Goal: Transaction & Acquisition: Purchase product/service

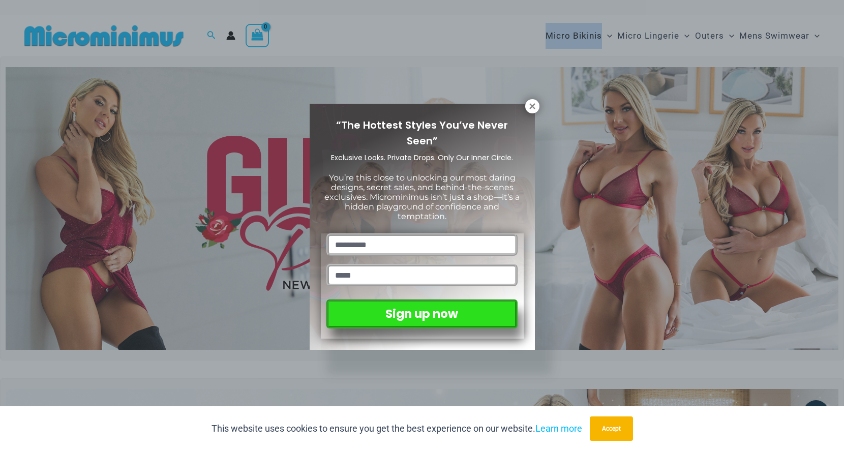
click at [525, 107] on div "“The Hottest Styles You’ve Never Seen” Exclusive Looks. Private Drops. Only Our…" at bounding box center [422, 227] width 225 height 247
click at [533, 107] on icon at bounding box center [532, 106] width 6 height 6
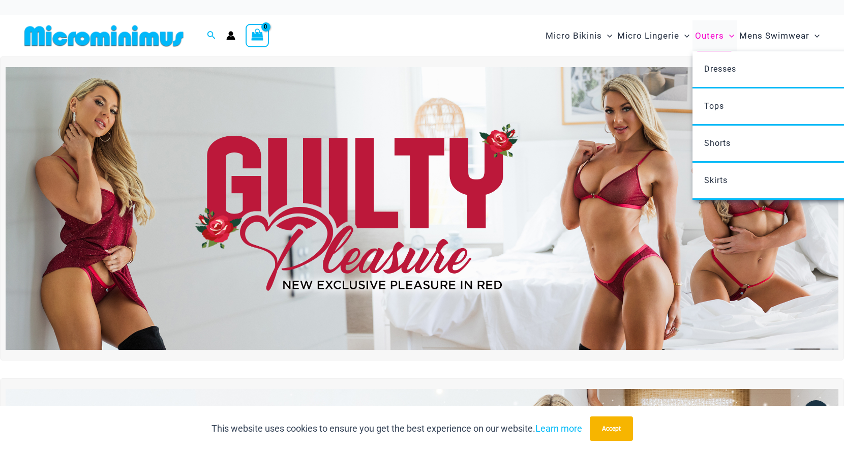
click at [711, 34] on span "Outers" at bounding box center [709, 36] width 29 height 26
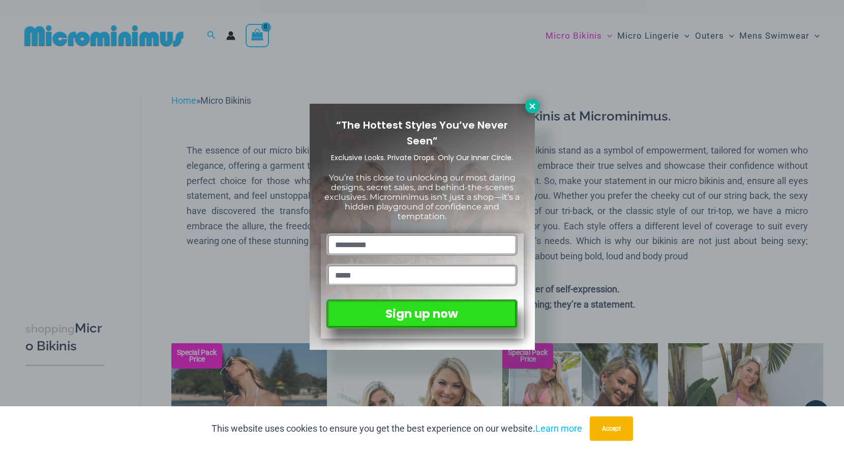
click at [536, 100] on button at bounding box center [532, 106] width 14 height 14
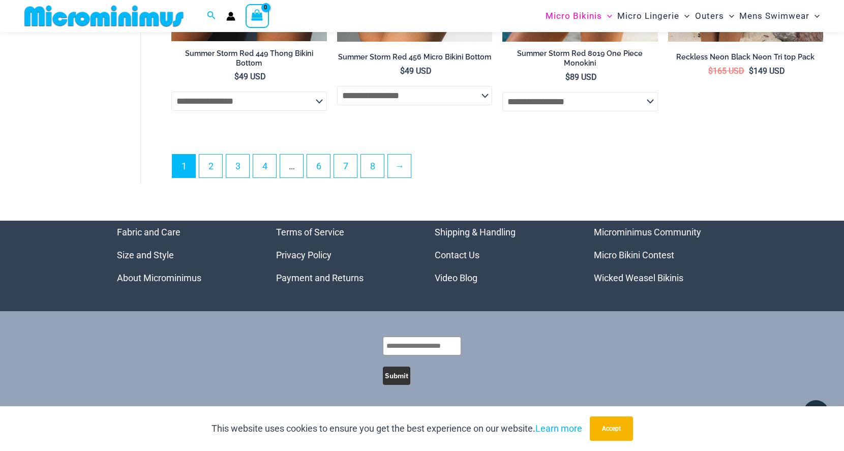
scroll to position [2831, 0]
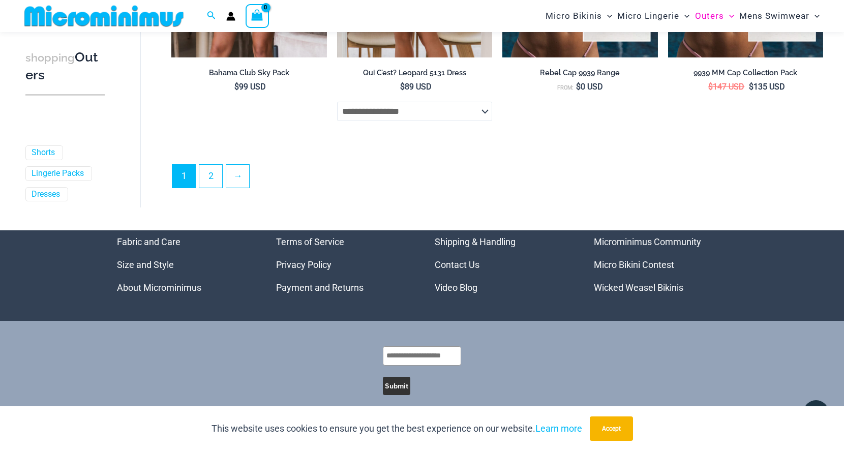
scroll to position [2658, 0]
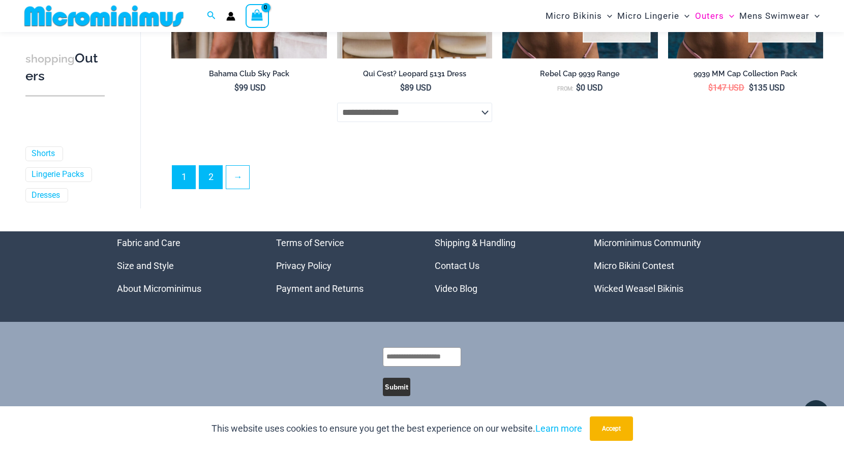
click at [205, 172] on link "2" at bounding box center [210, 177] width 23 height 23
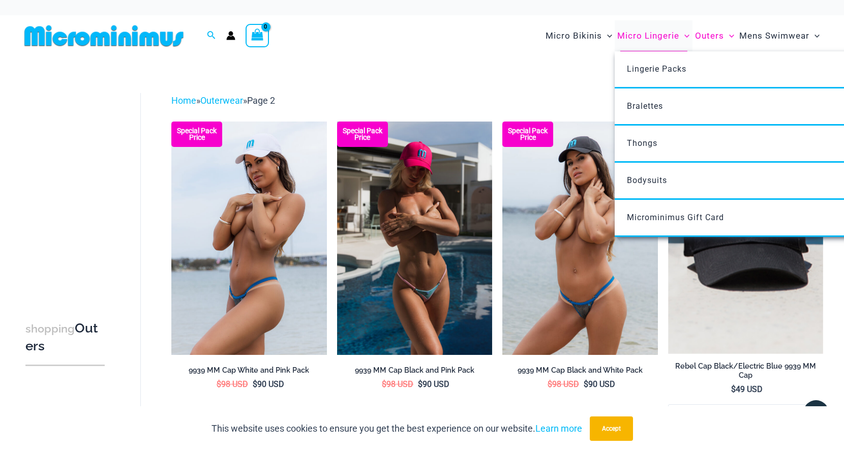
click at [649, 35] on span "Micro Lingerie" at bounding box center [648, 36] width 62 height 26
